Goal: Information Seeking & Learning: Check status

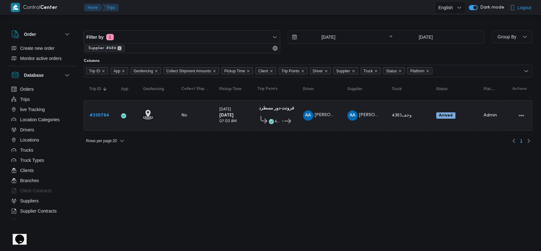
click at [118, 48] on icon "remove selected entity" at bounding box center [120, 48] width 4 height 4
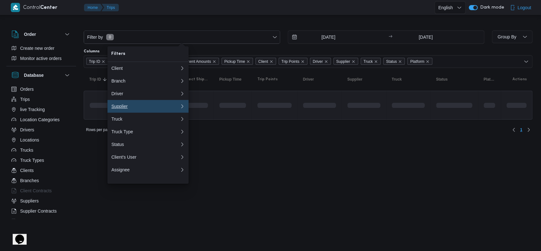
click at [128, 107] on div "Supplier" at bounding box center [144, 106] width 66 height 5
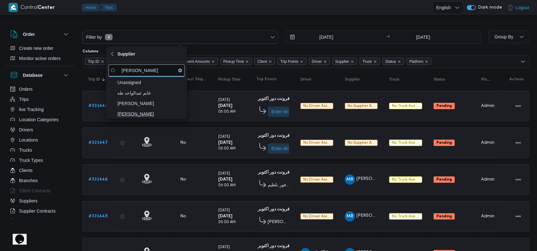
type input "عبدالواح"
click at [141, 117] on span "[PERSON_NAME]" at bounding box center [150, 114] width 66 height 8
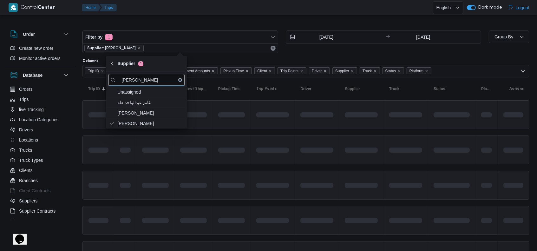
click at [314, 176] on td at bounding box center [316, 185] width 44 height 29
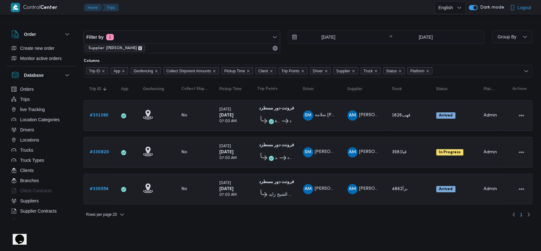
click at [141, 49] on icon "remove selected entity" at bounding box center [140, 48] width 3 height 3
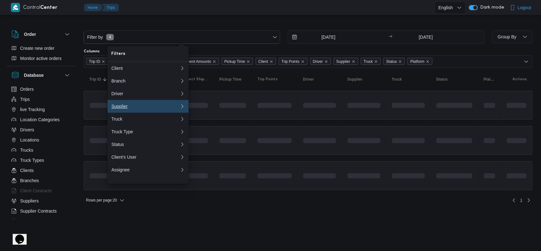
click at [136, 109] on div "Supplier" at bounding box center [144, 106] width 66 height 5
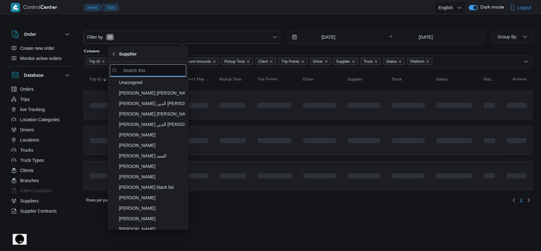
click at [237, 157] on table "Trip ID Click to sort in ascending order App Click to sort in ascending order G…" at bounding box center [308, 132] width 449 height 128
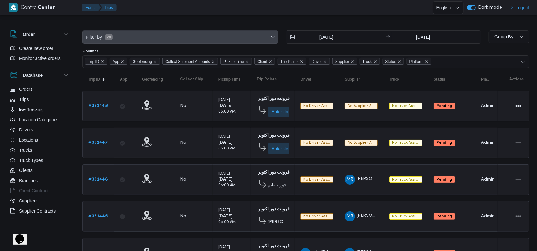
click at [121, 39] on span "Filter by 26" at bounding box center [180, 37] width 195 height 13
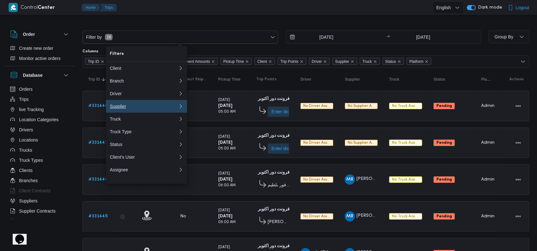
click at [145, 108] on div "Supplier" at bounding box center [143, 106] width 66 height 5
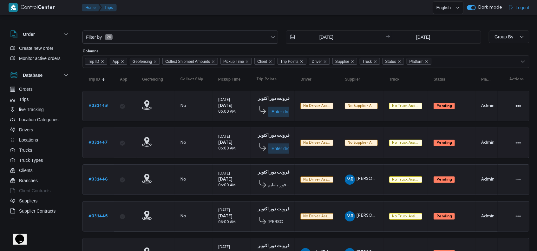
click at [241, 139] on div "Sunday 17/8/2025 05:00 AM" at bounding box center [232, 142] width 32 height 23
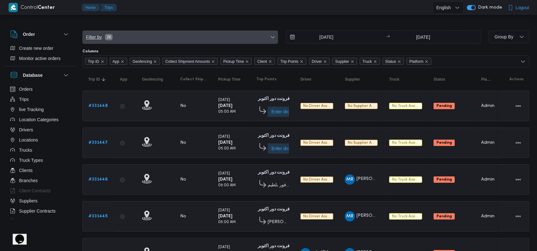
click at [126, 34] on span "Filter by 26" at bounding box center [180, 37] width 195 height 13
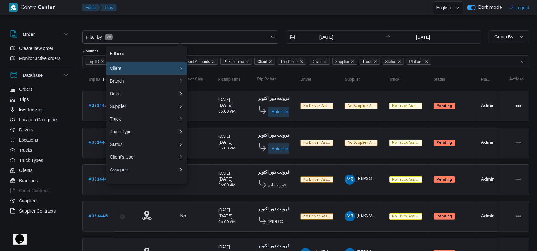
click at [133, 70] on div "Client" at bounding box center [144, 68] width 68 height 5
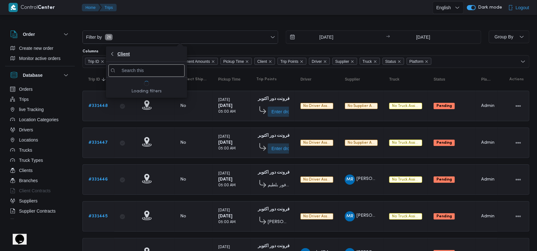
click at [121, 52] on span "Client" at bounding box center [123, 54] width 12 height 8
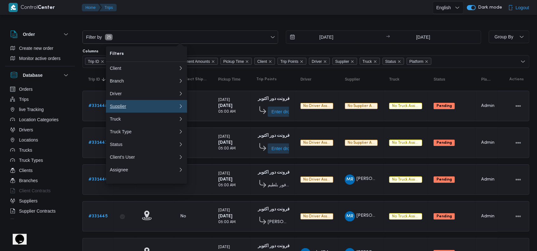
click at [130, 107] on div "Supplier" at bounding box center [143, 106] width 66 height 5
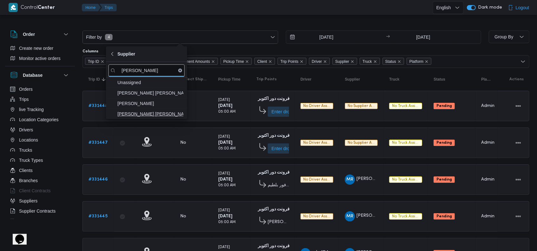
type input "شريف"
click at [157, 111] on span "شريف بدر عبد الحميد عبد المجيد بدر" at bounding box center [150, 114] width 66 height 8
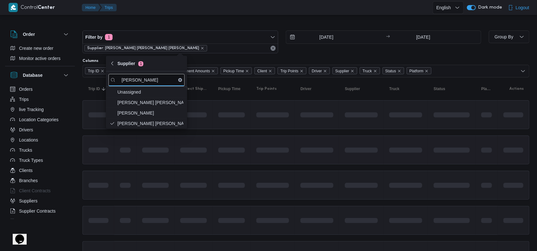
click at [283, 143] on span at bounding box center [272, 150] width 33 height 20
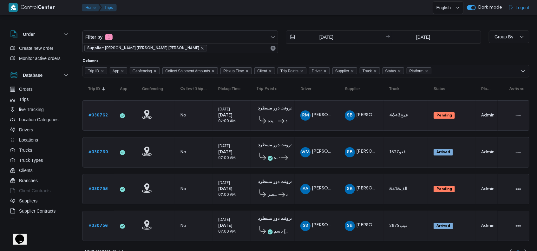
click at [106, 118] on link "# 330762" at bounding box center [97, 116] width 19 height 8
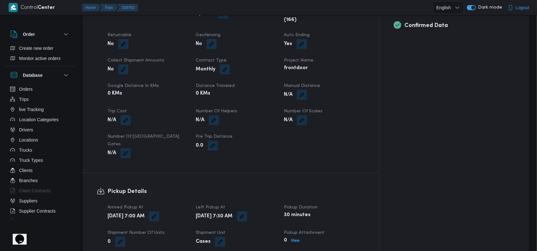
scroll to position [296, 0]
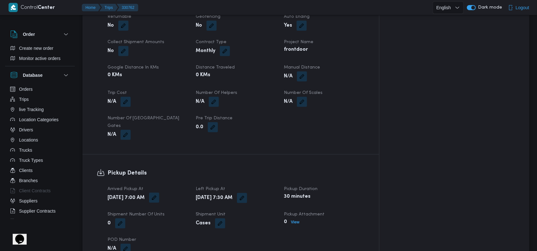
click at [159, 192] on button "button" at bounding box center [154, 197] width 10 height 10
click at [189, 198] on icon "Clear input" at bounding box center [190, 197] width 3 height 3
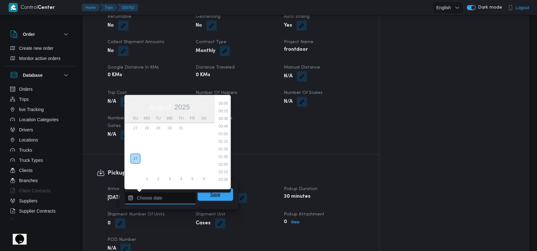
scroll to position [284, 0]
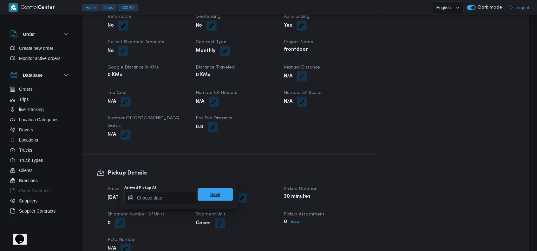
click at [203, 196] on span "Save" at bounding box center [214, 194] width 35 height 13
click at [247, 192] on button "button" at bounding box center [242, 197] width 10 height 10
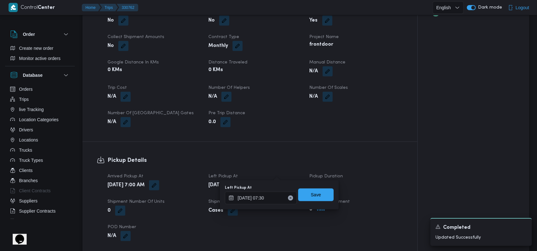
click at [289, 198] on icon "Clear input" at bounding box center [290, 197] width 3 height 3
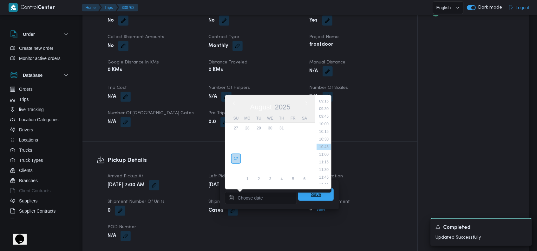
click at [311, 194] on span "Save" at bounding box center [316, 194] width 10 height 8
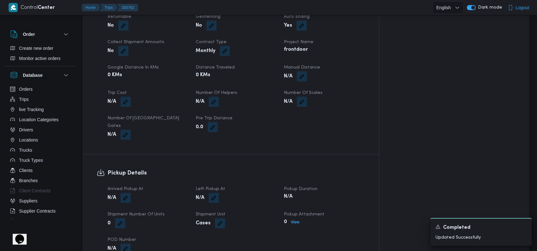
click at [273, 169] on h3 "Pickup Details" at bounding box center [235, 173] width 257 height 9
click at [522, 226] on icon "Dismiss toast" at bounding box center [523, 225] width 5 height 5
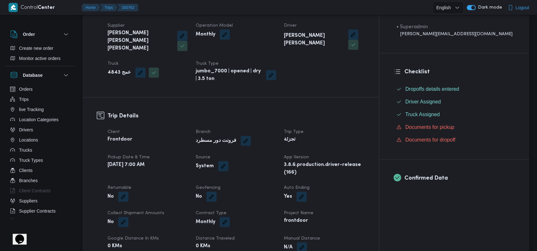
scroll to position [0, 0]
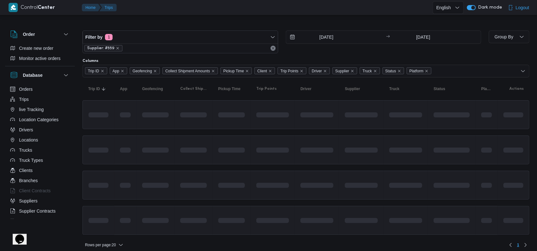
click at [191, 129] on table "Trip ID Click to sort in ascending order App Click to sort in ascending order G…" at bounding box center [305, 159] width 447 height 164
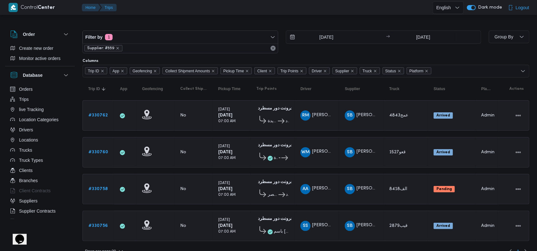
click at [114, 50] on span "Supplier: #559" at bounding box center [103, 48] width 32 height 6
click at [117, 49] on icon "remove selected entity" at bounding box center [118, 48] width 4 height 4
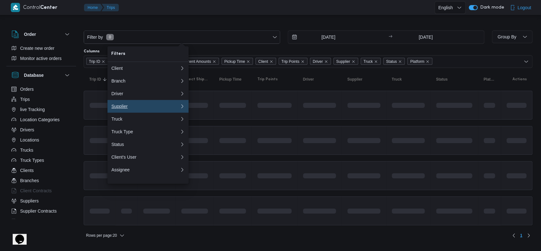
click at [137, 108] on div "Supplier" at bounding box center [144, 106] width 66 height 5
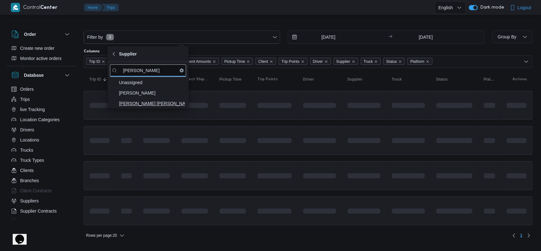
type input "محمد هان"
click at [157, 101] on span "[PERSON_NAME]" at bounding box center [152, 104] width 66 height 8
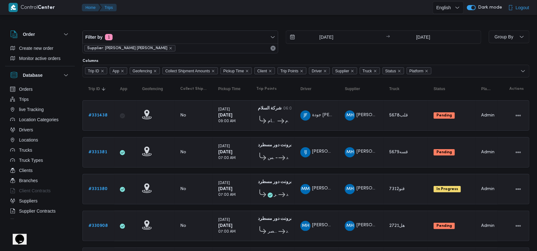
click at [343, 131] on table "Trip ID Click to sort in ascending order App Click to sort in ascending order G…" at bounding box center [305, 180] width 447 height 207
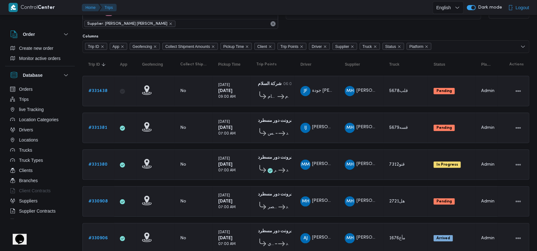
scroll to position [44, 0]
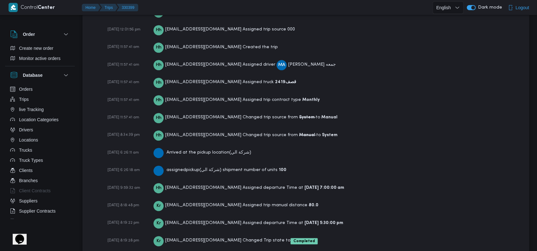
scroll to position [991, 0]
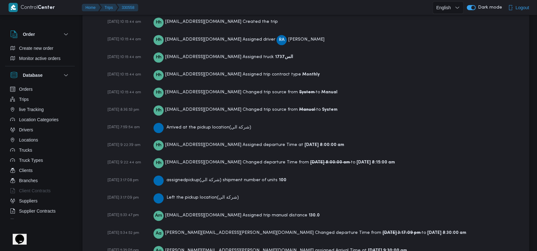
scroll to position [895, 0]
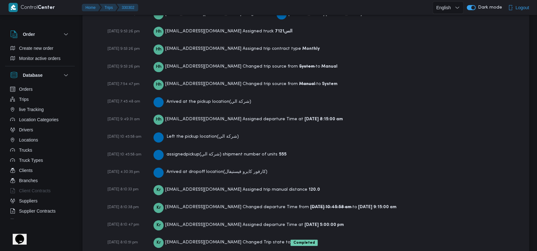
scroll to position [1010, 0]
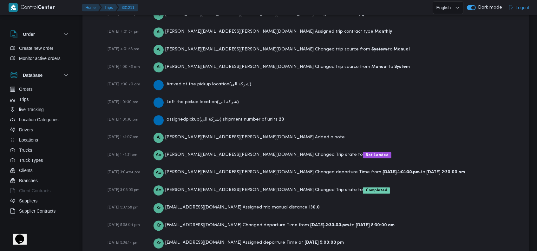
scroll to position [932, 0]
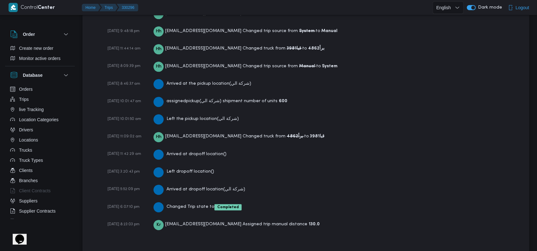
scroll to position [1028, 0]
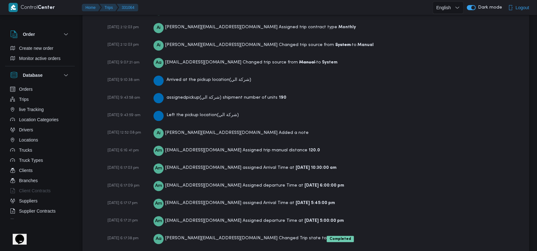
scroll to position [977, 0]
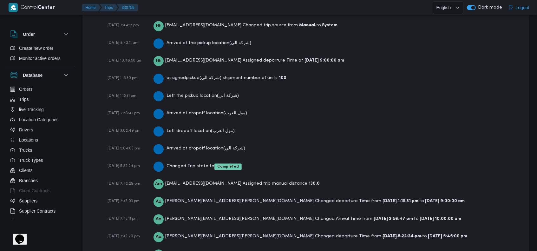
scroll to position [1100, 0]
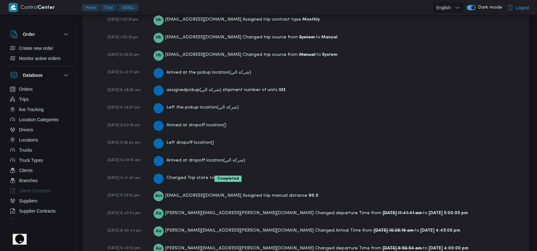
scroll to position [1004, 0]
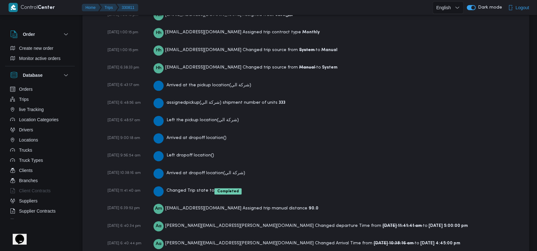
click at [214, 167] on div "Arrived at dropoff location ( شركة الي )" at bounding box center [199, 172] width 92 height 11
click at [332, 167] on div "16-08-2025 10:38:16 am Arrived at dropoff location ( شركة الي )" at bounding box center [310, 172] width 407 height 11
click at [230, 189] on b "Completed" at bounding box center [228, 191] width 22 height 4
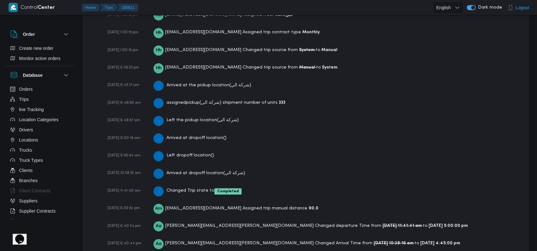
click at [311, 185] on div "16-08-2025 11:41:40 am Changed Trip state to Completed" at bounding box center [310, 190] width 407 height 11
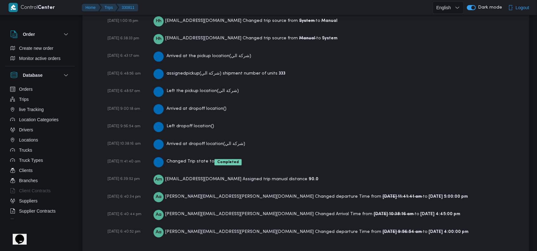
scroll to position [1046, 0]
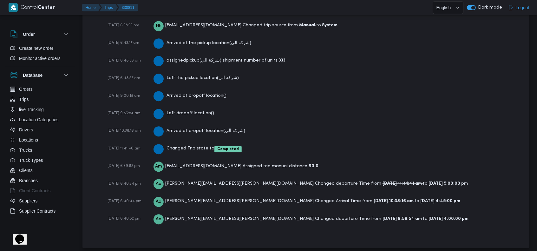
click at [382, 181] on b "16-08-2025 11:41:41 am" at bounding box center [402, 183] width 40 height 4
click at [370, 160] on div "16-08-2025 6:39:52 pm Am assem.mohamed@illa.com.eg Assigned trip manual distanc…" at bounding box center [310, 165] width 407 height 11
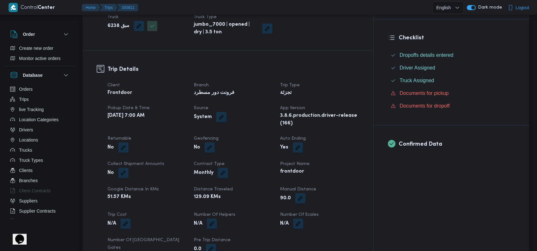
scroll to position [0, 0]
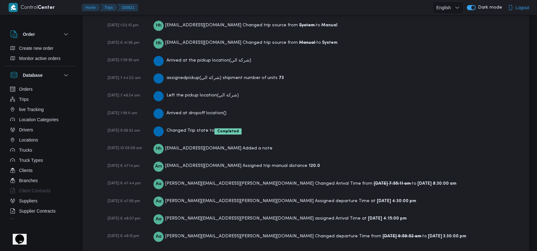
scroll to position [1046, 0]
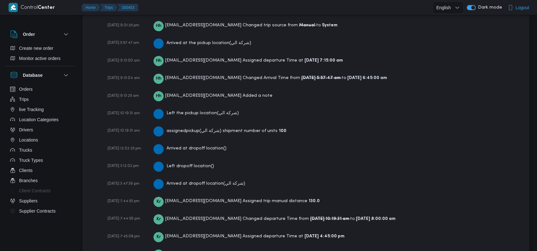
scroll to position [1051, 0]
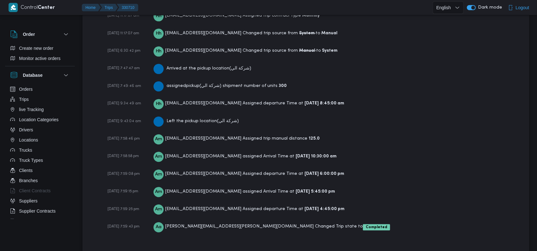
scroll to position [1033, 0]
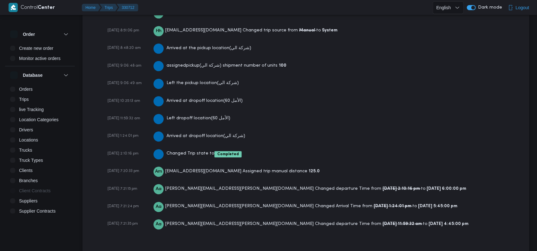
scroll to position [1046, 0]
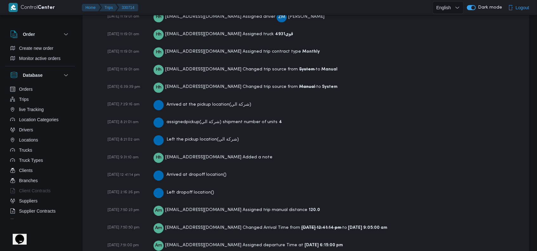
scroll to position [1014, 0]
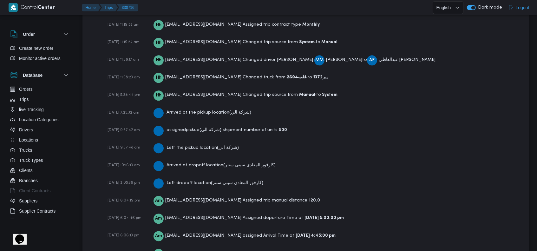
scroll to position [1082, 0]
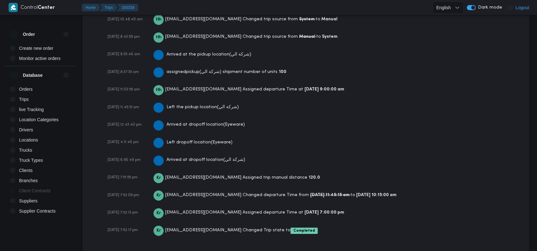
scroll to position [1009, 0]
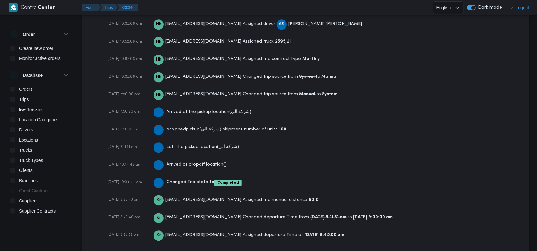
scroll to position [1026, 0]
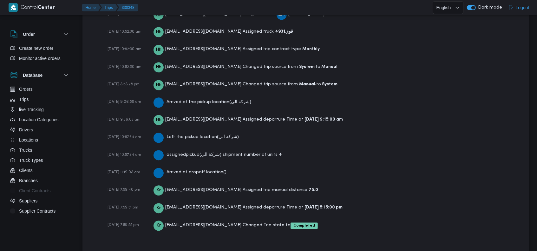
scroll to position [992, 0]
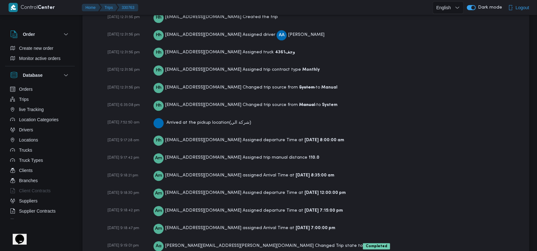
scroll to position [1026, 0]
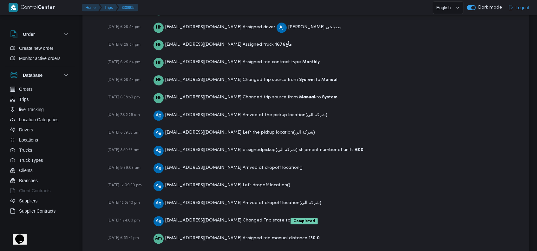
scroll to position [1046, 0]
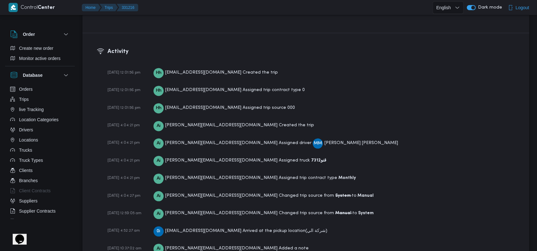
scroll to position [974, 0]
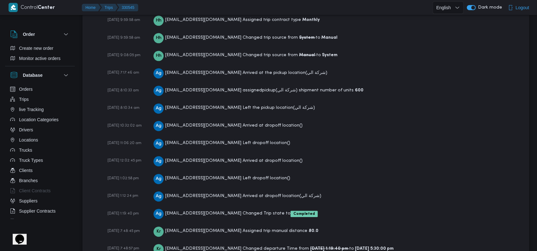
scroll to position [1063, 0]
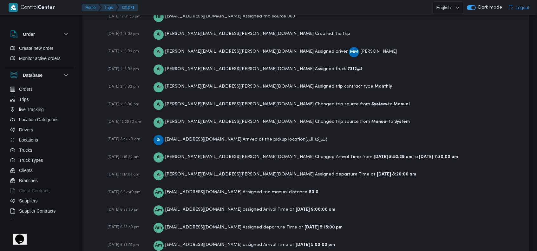
scroll to position [1014, 0]
